Goal: Task Accomplishment & Management: Use online tool/utility

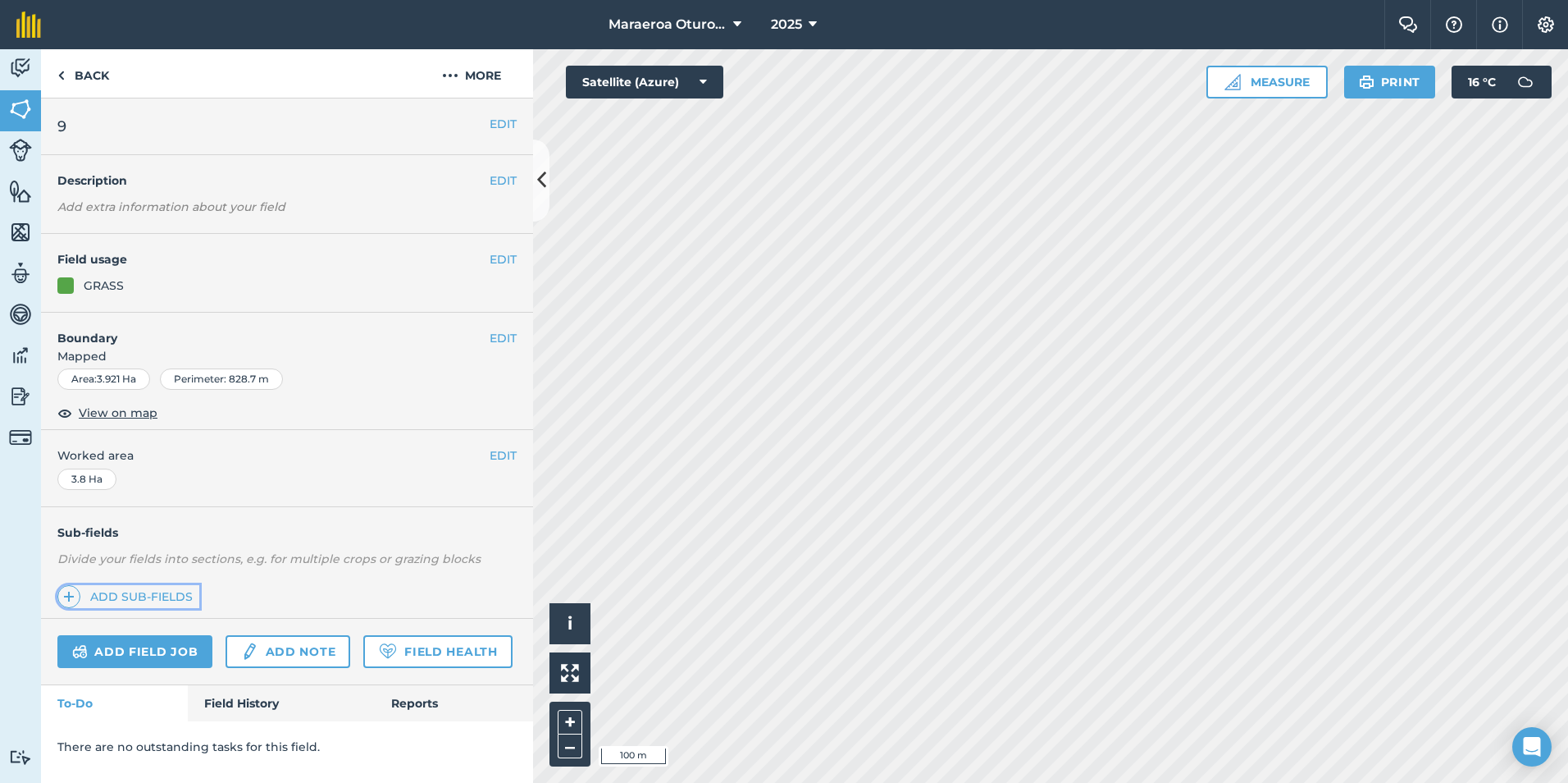
click at [143, 589] on link "Add sub-fields" at bounding box center [128, 596] width 142 height 23
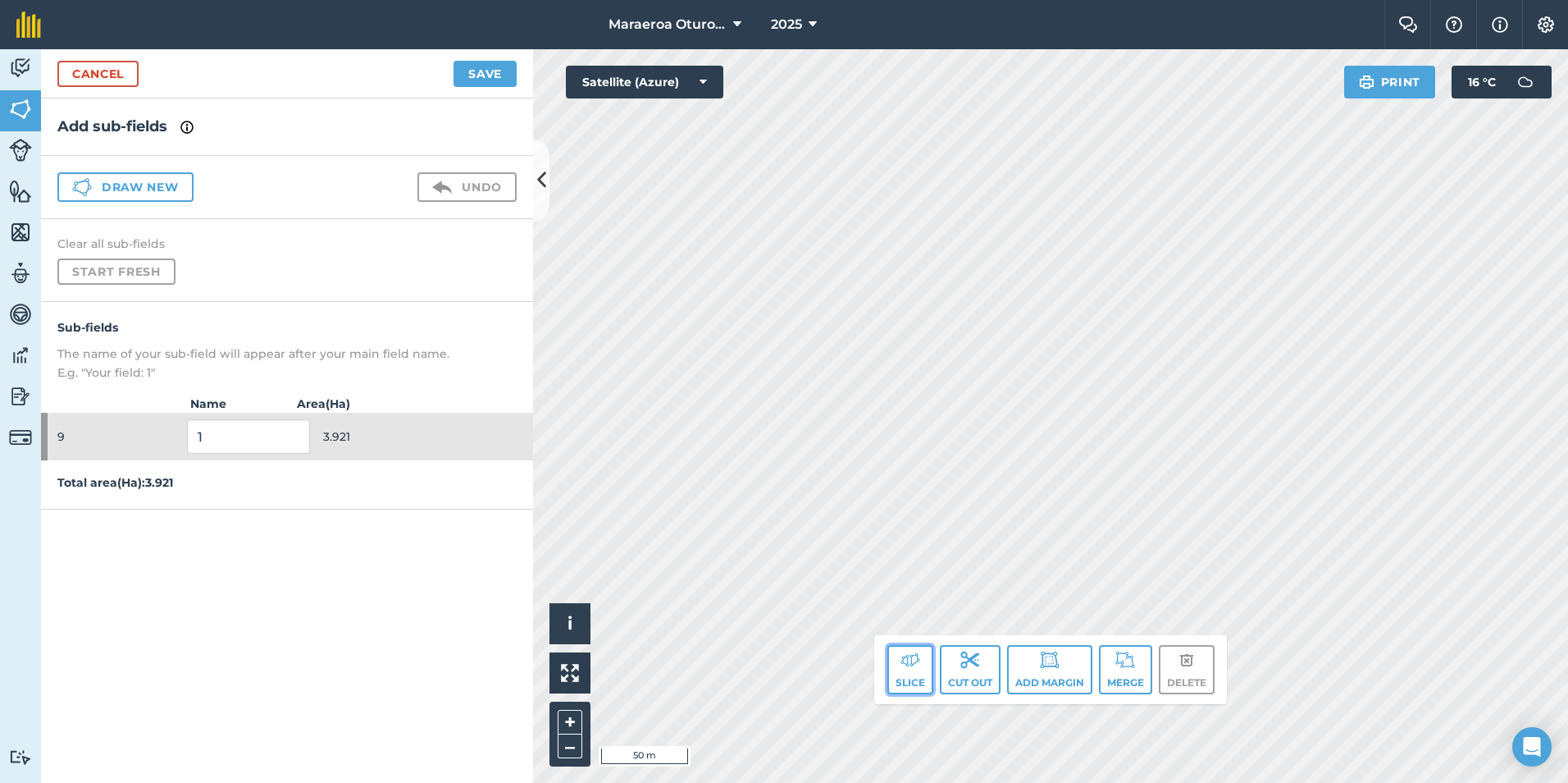
click at [913, 667] on img at bounding box center [910, 659] width 20 height 20
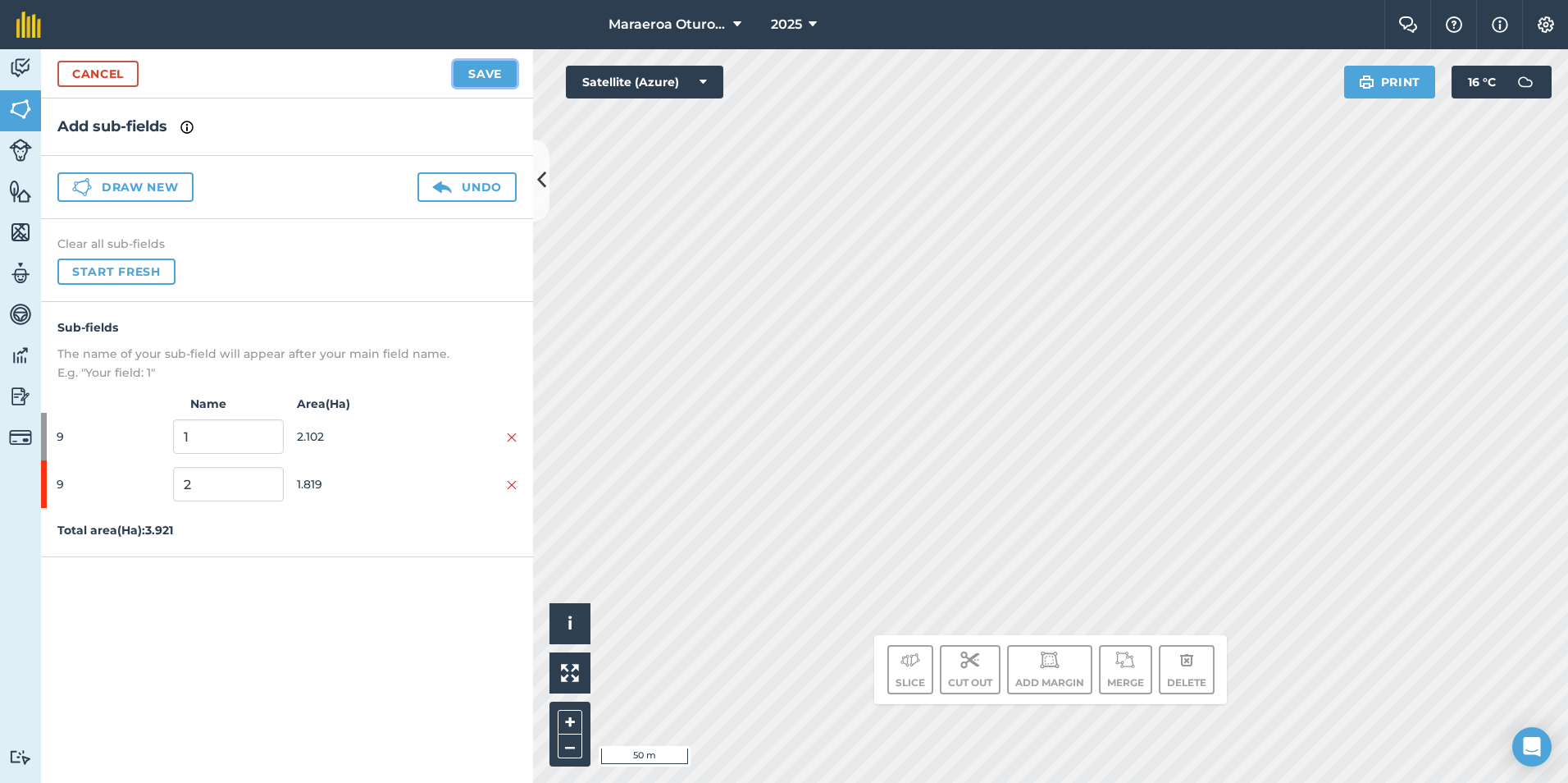
click at [482, 66] on button "Save" at bounding box center [485, 73] width 63 height 26
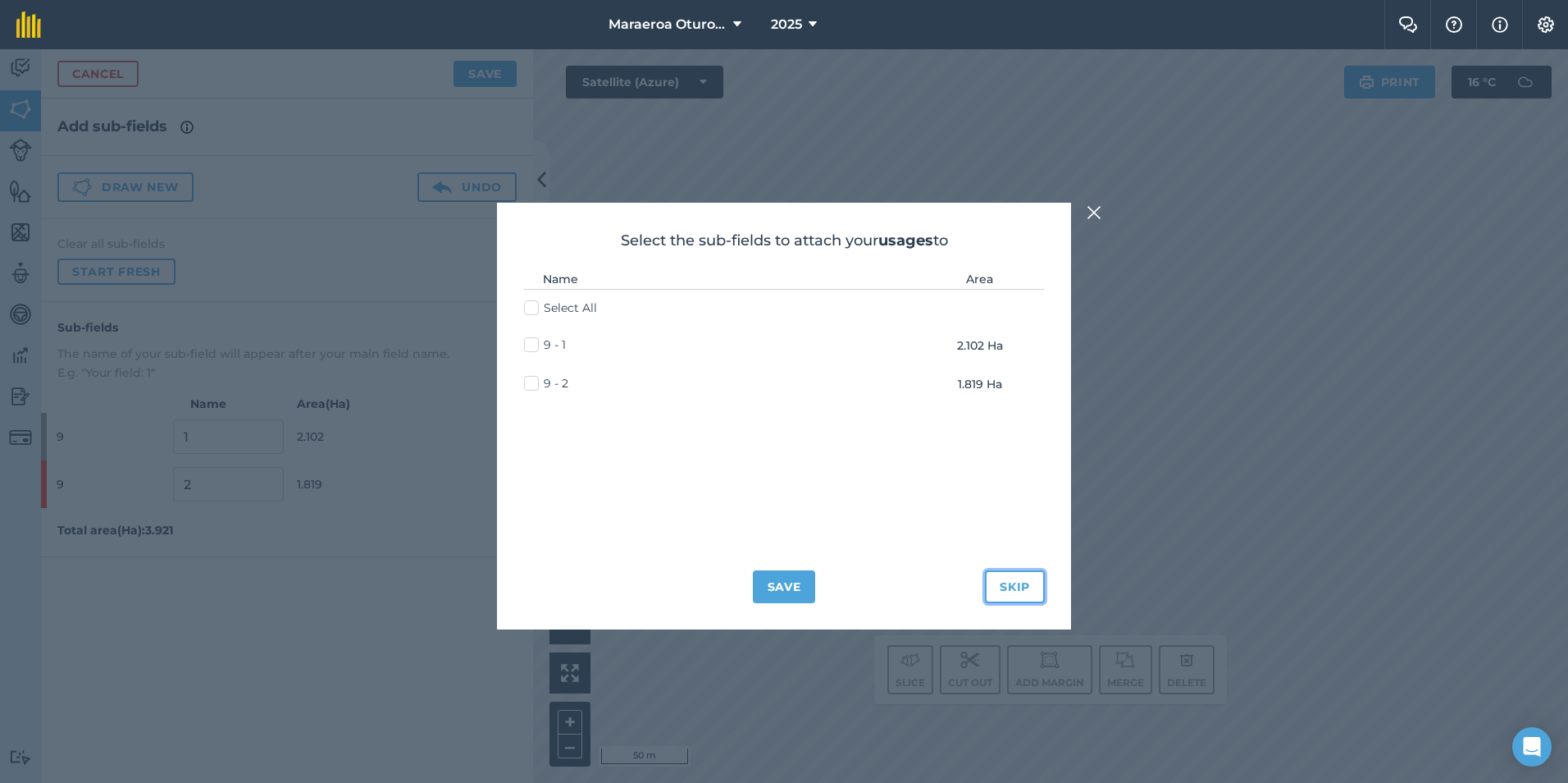
click at [1010, 576] on button "Skip" at bounding box center [1014, 586] width 59 height 33
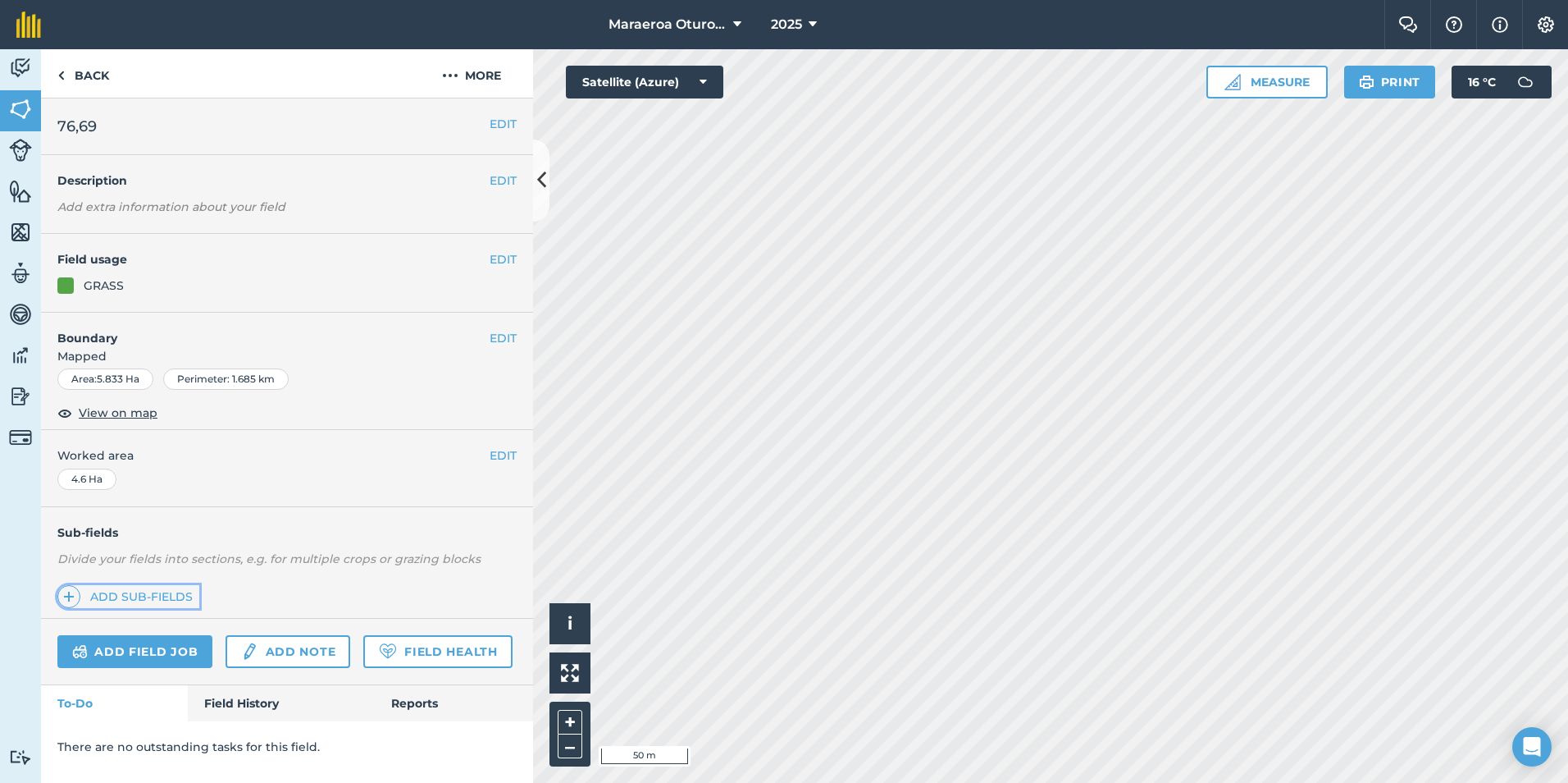
click at [108, 587] on link "Add sub-fields" at bounding box center [128, 596] width 142 height 23
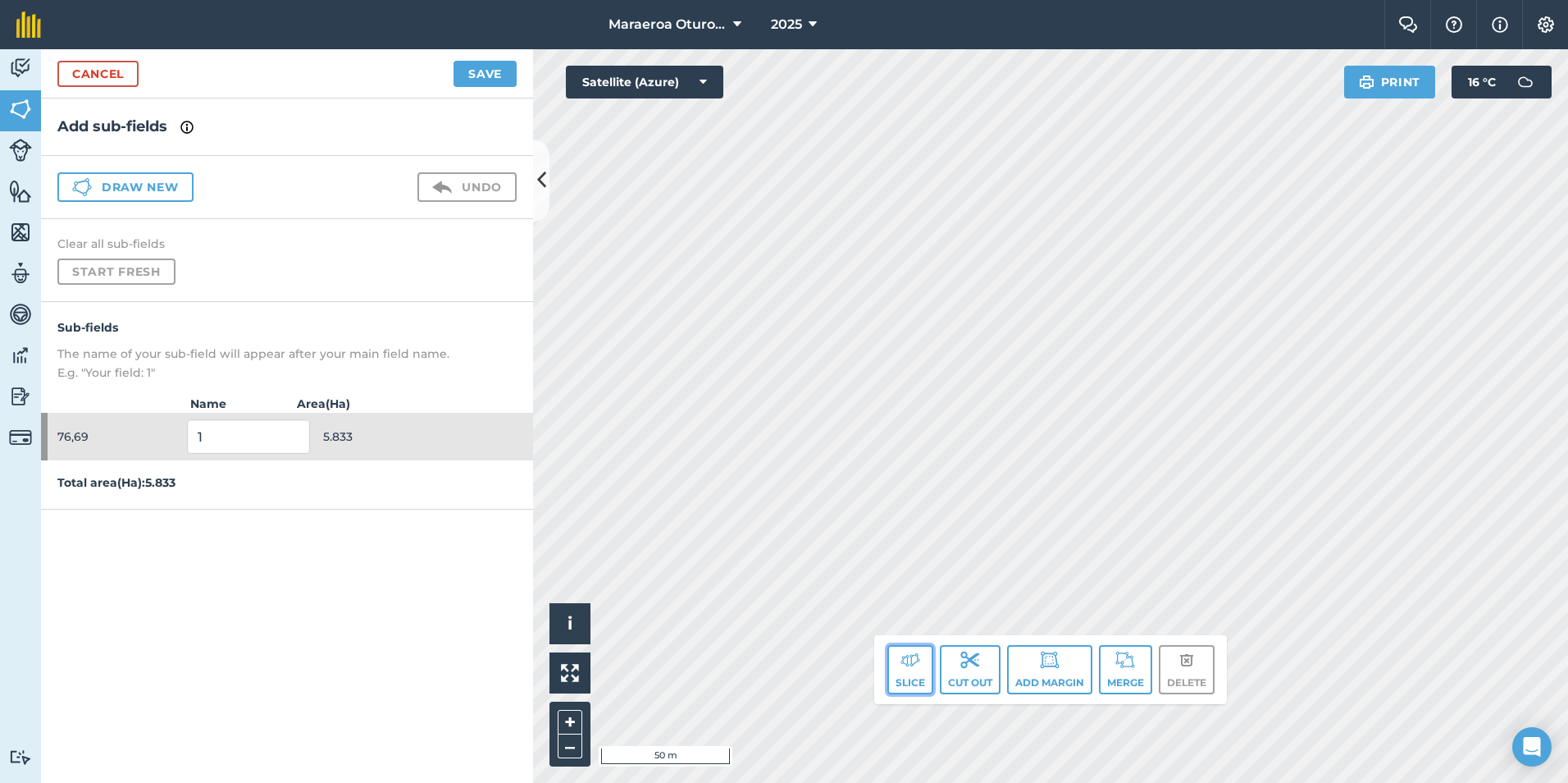
click at [912, 665] on img at bounding box center [910, 659] width 20 height 20
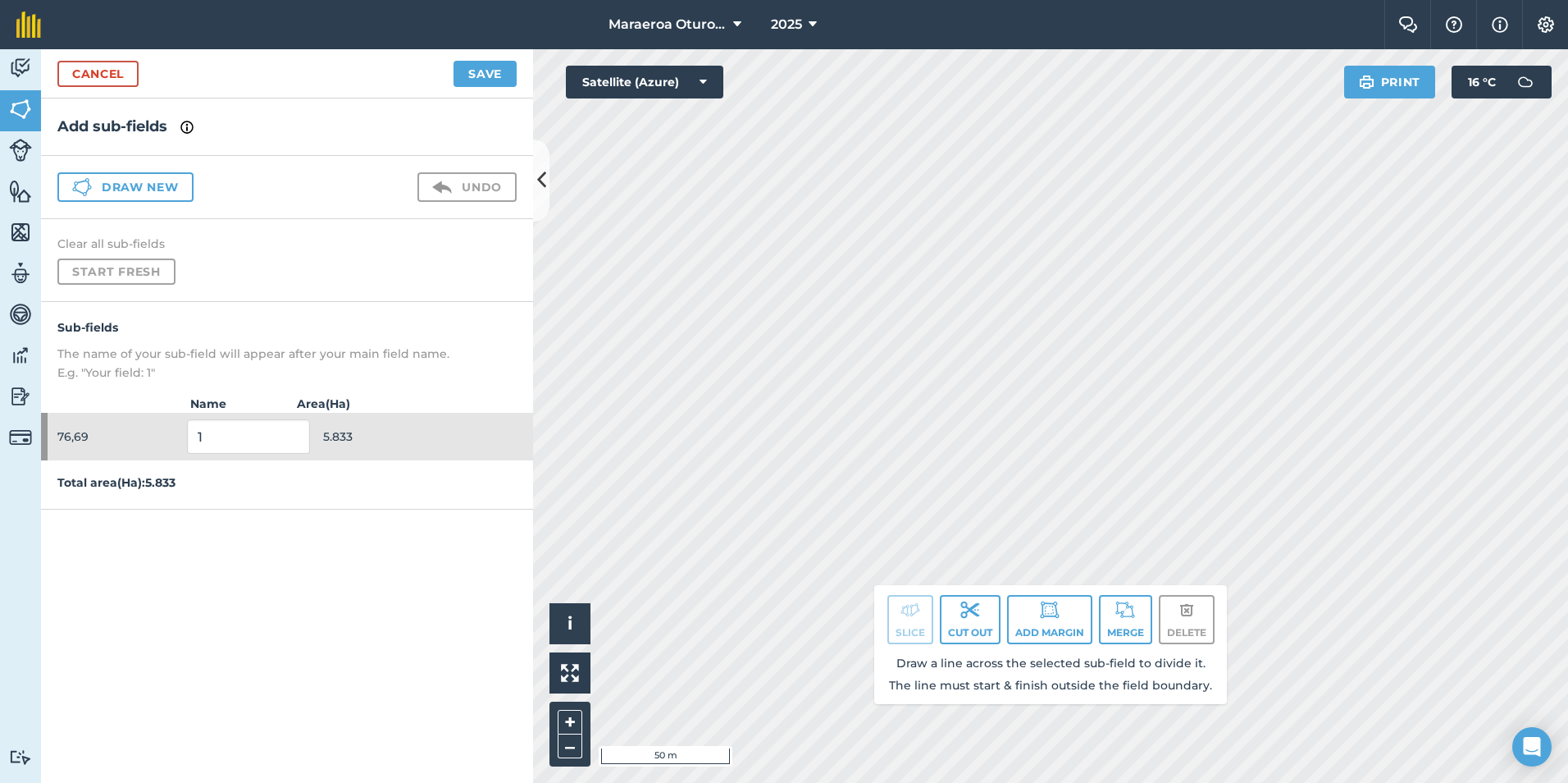
click at [1073, 587] on div "Slice Cut out Add margin Merge Delete Draw a line across the selected sub-field…" at bounding box center [1049, 644] width 352 height 119
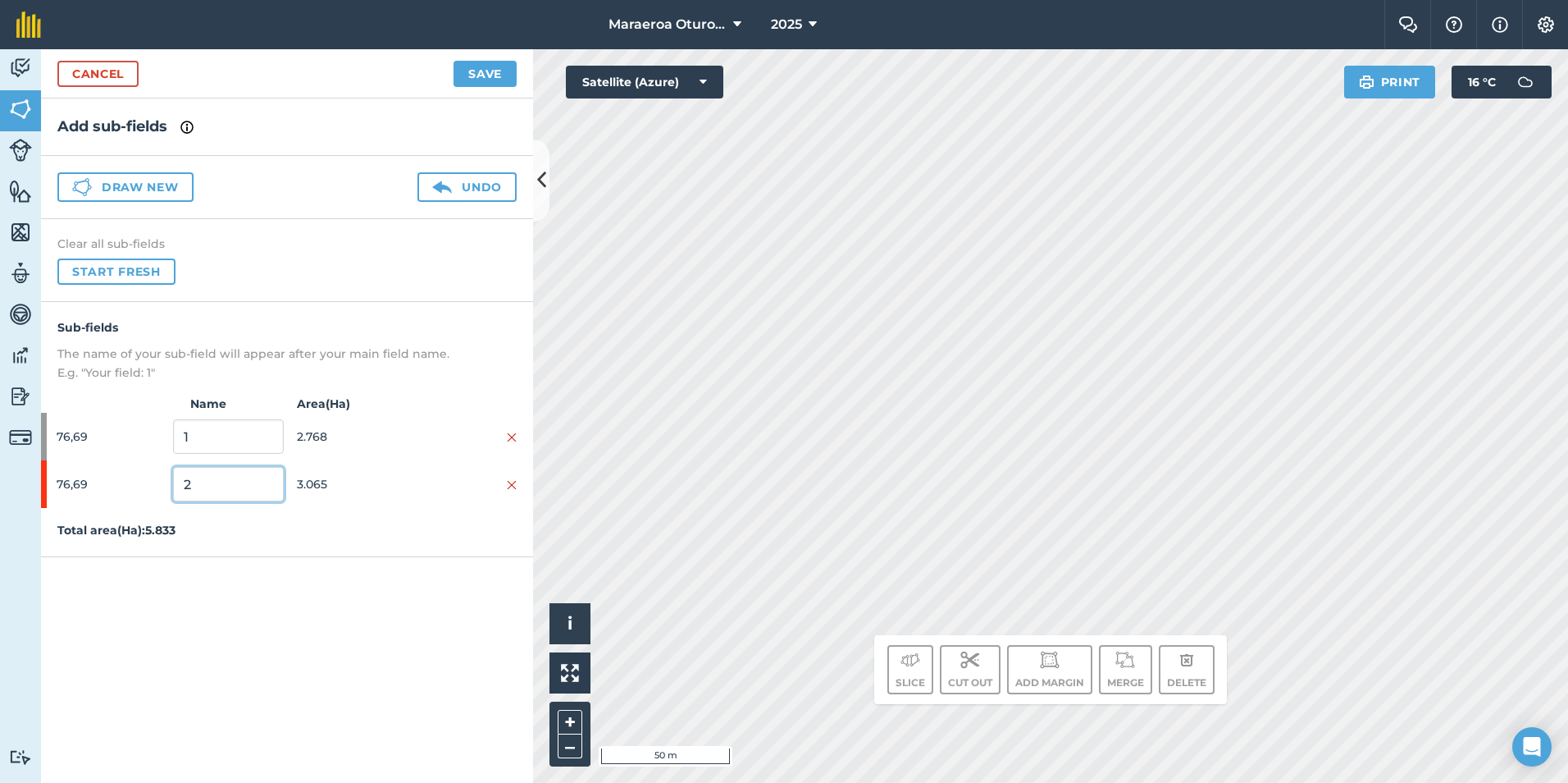
drag, startPoint x: 205, startPoint y: 490, endPoint x: 158, endPoint y: 501, distance: 48.3
click at [90, 490] on div "76,69 2 3.065" at bounding box center [286, 484] width 492 height 47
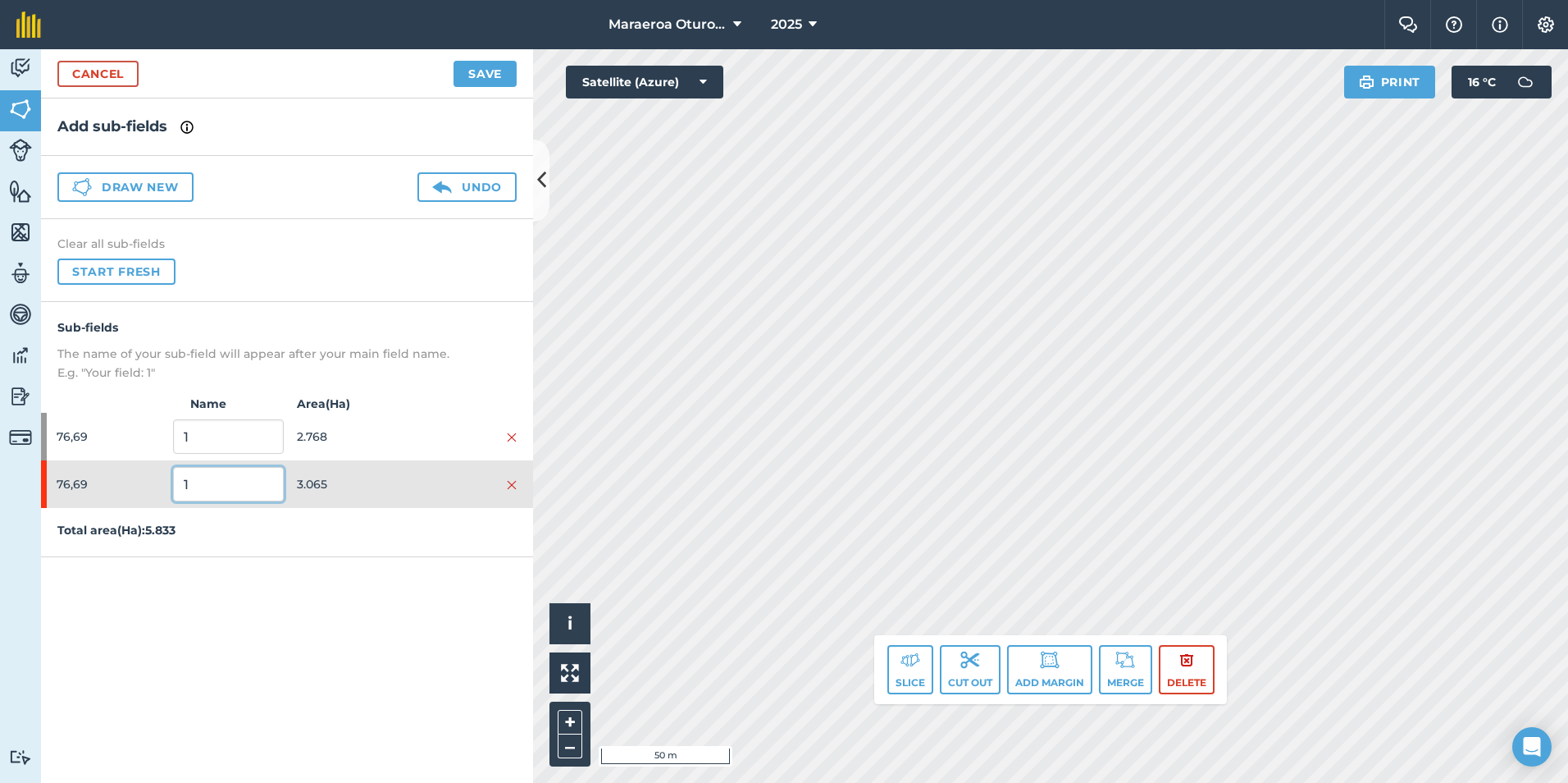
type input "1"
drag, startPoint x: 165, startPoint y: 439, endPoint x: 60, endPoint y: 441, distance: 105.0
click at [66, 440] on div "76,69 1 2.768" at bounding box center [286, 436] width 492 height 47
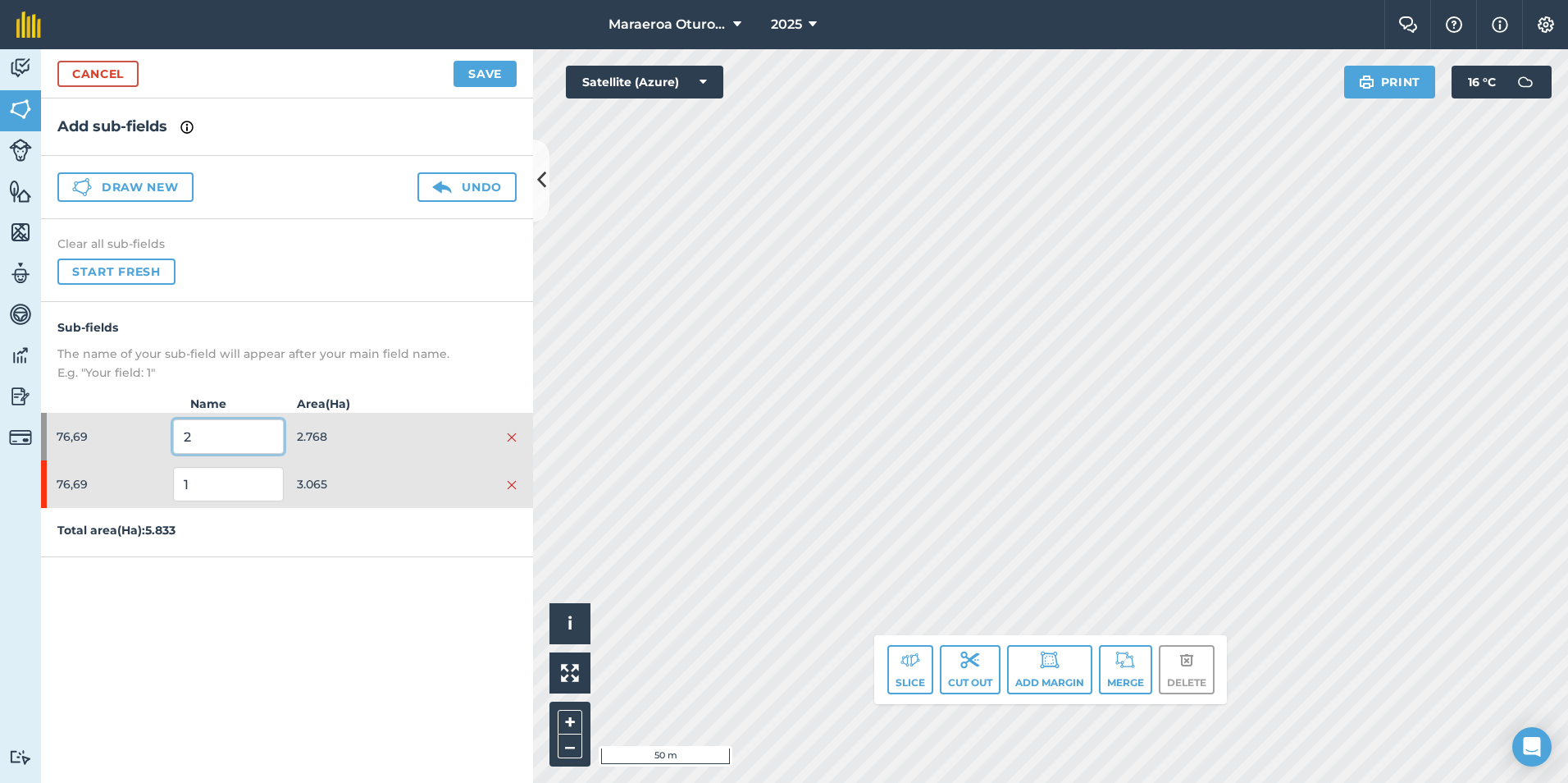
type input "2"
click at [454, 60] on button "Save" at bounding box center [485, 73] width 63 height 26
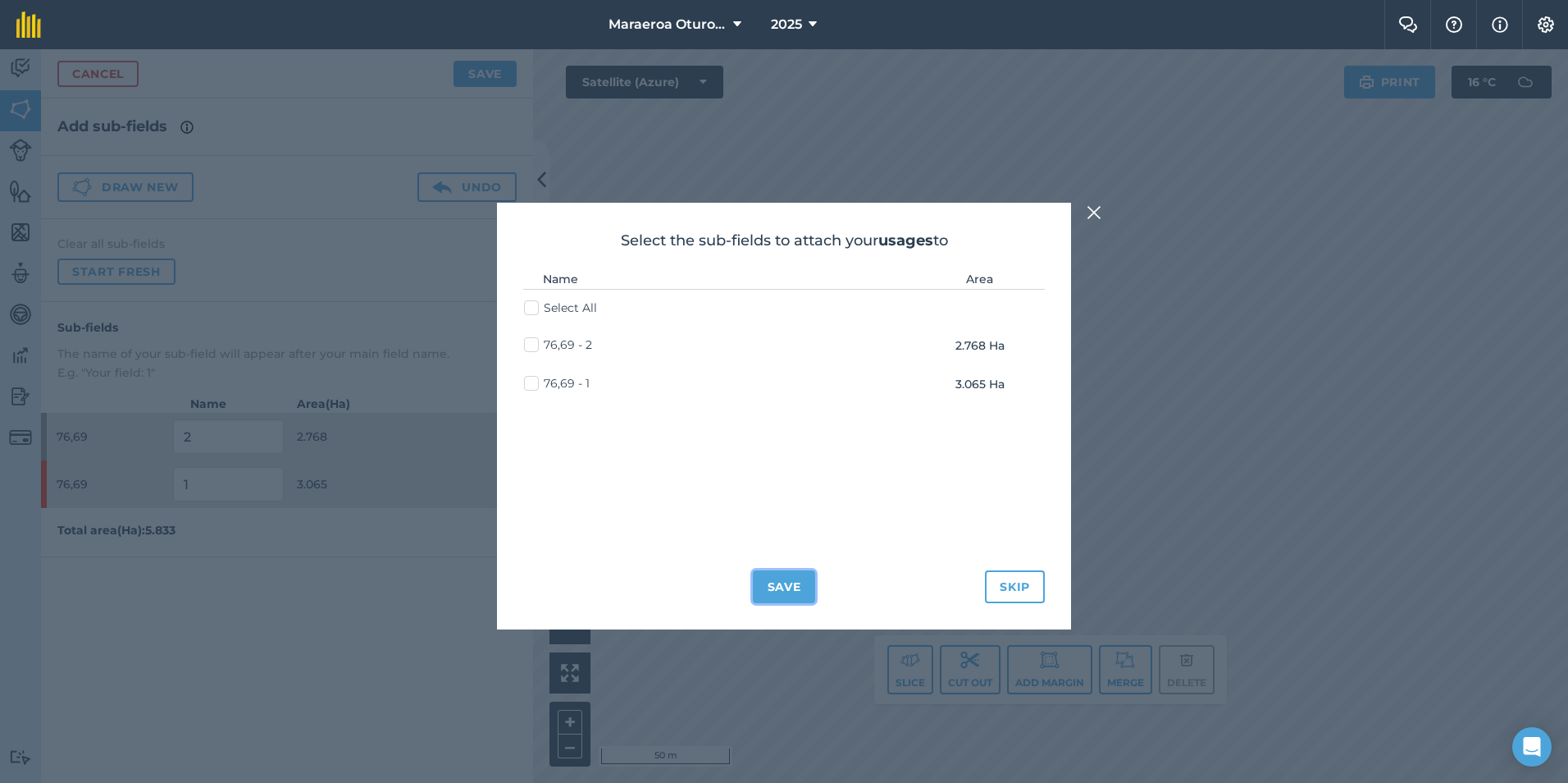
click at [798, 595] on button "Save" at bounding box center [784, 586] width 63 height 33
